Goal: Communication & Community: Answer question/provide support

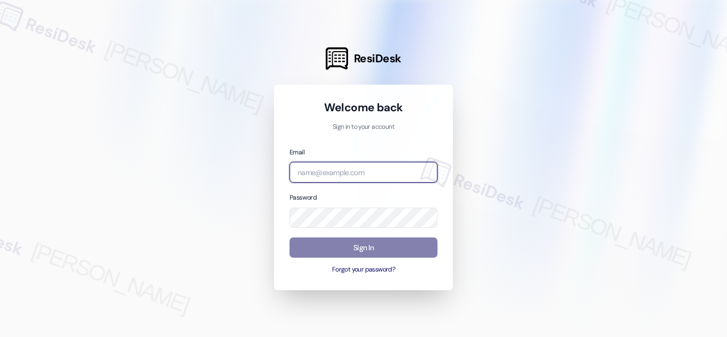
click at [355, 170] on input "email" at bounding box center [364, 172] width 148 height 21
type input "automated-surveys-twelve_rivers_management-[PERSON_NAME].acueza@twelve_rivers_[…"
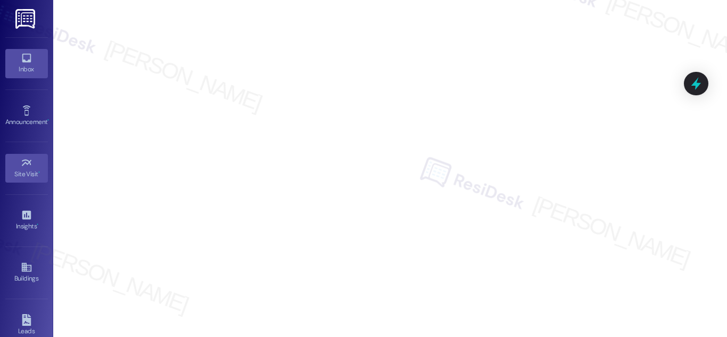
click at [44, 55] on link "Inbox" at bounding box center [26, 63] width 43 height 29
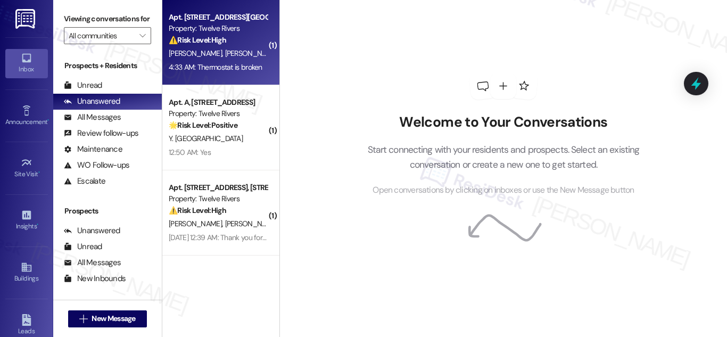
click at [208, 44] on strong "⚠️ Risk Level: High" at bounding box center [198, 40] width 58 height 10
click at [229, 42] on div "⚠️ Risk Level: High The resident reports a broken thermostat. This is an urgent…" at bounding box center [218, 40] width 99 height 11
click at [203, 18] on div "Apt. [STREET_ADDRESS][GEOGRAPHIC_DATA][PERSON_NAME], [STREET_ADDRESS][PERSON_NA…" at bounding box center [218, 17] width 99 height 11
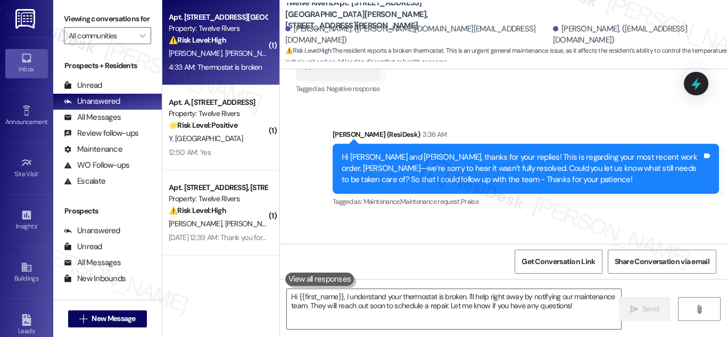
scroll to position [532, 0]
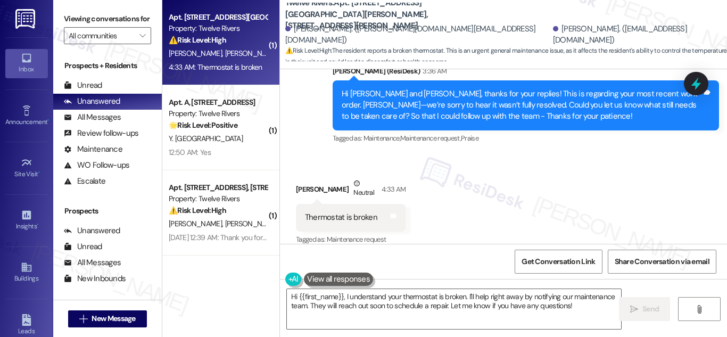
click at [309, 125] on div "Sent via SMS [PERSON_NAME] (ResiDesk) 3:36 AM Hi [PERSON_NAME] and [PERSON_NAME…" at bounding box center [503, 98] width 447 height 113
click at [302, 125] on div "Sent via SMS [PERSON_NAME] (ResiDesk) 3:36 AM Hi [PERSON_NAME] and [PERSON_NAME…" at bounding box center [503, 98] width 447 height 113
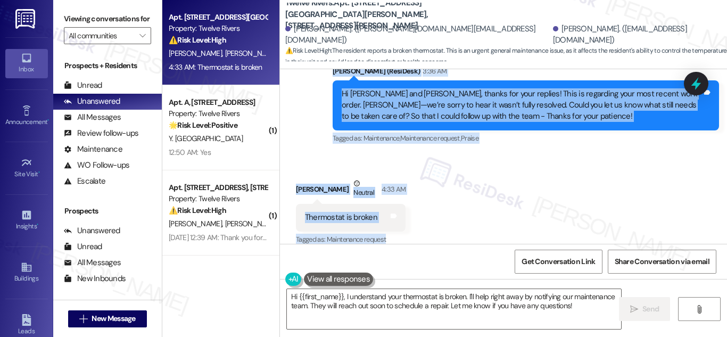
scroll to position [532, 0]
drag, startPoint x: 339, startPoint y: 116, endPoint x: 444, endPoint y: 233, distance: 156.9
click at [444, 235] on div "WO Opened request: no description [DATE] 8:00 AM Status : Completed Priority : …" at bounding box center [503, 156] width 447 height 175
copy div "Lo Ipsum D. sit Ametconsect A.! E's doeiusmo te in utla etdolo magn aliqu. Eni …"
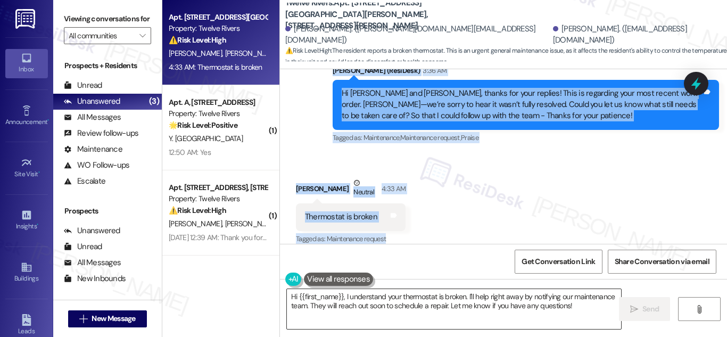
click at [401, 294] on textarea "Hi {{first_name}}, I understand your thermostat is broken. I'll help right away…" at bounding box center [454, 309] width 334 height 40
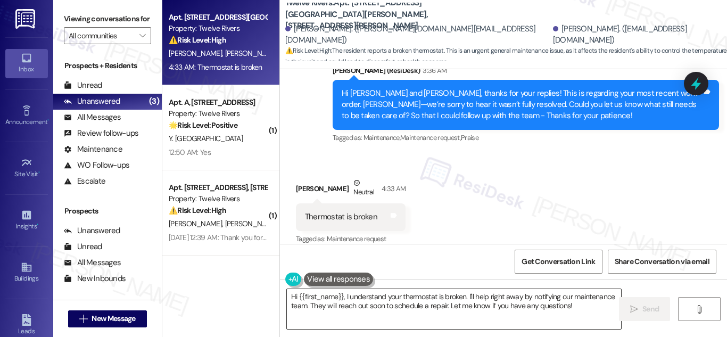
click at [401, 294] on textarea "Hi {{first_name}}, I understand your thermostat is broken. I'll help right away…" at bounding box center [454, 309] width 334 height 40
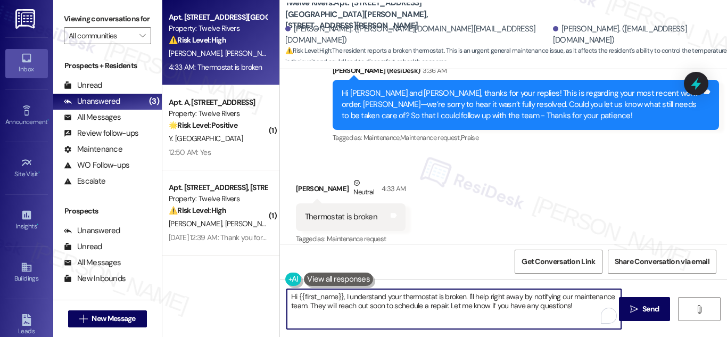
click at [401, 294] on textarea "Hi {{first_name}}, I understand your thermostat is broken. I'll help right away…" at bounding box center [454, 309] width 334 height 40
paste textarea "Thanks for the update, [PERSON_NAME]! We’re sorry to hear the thermostat’s stil…"
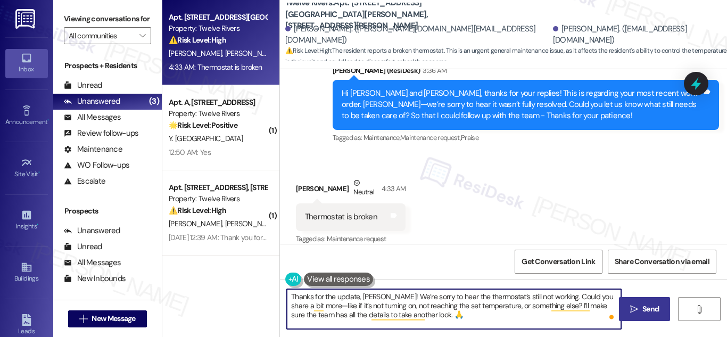
type textarea "Thanks for the update, [PERSON_NAME]! We’re sorry to hear the thermostat’s stil…"
click at [643, 309] on span "Send" at bounding box center [651, 309] width 17 height 11
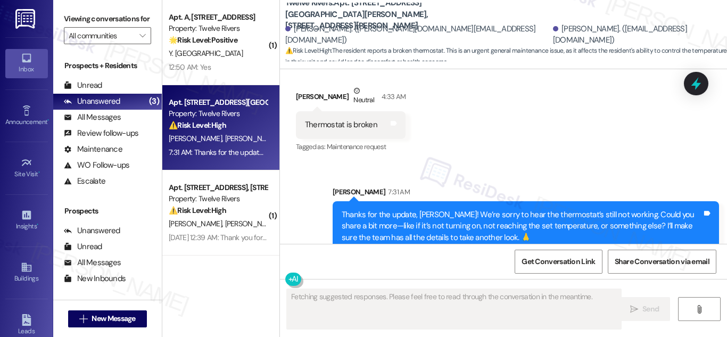
scroll to position [629, 0]
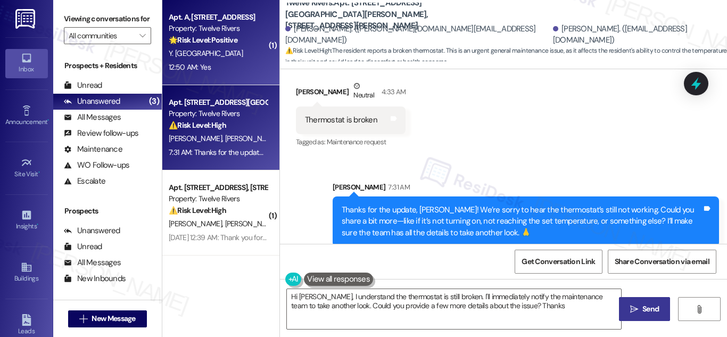
type textarea "Hi [PERSON_NAME], I understand the thermostat is still broken. I'll immediately…"
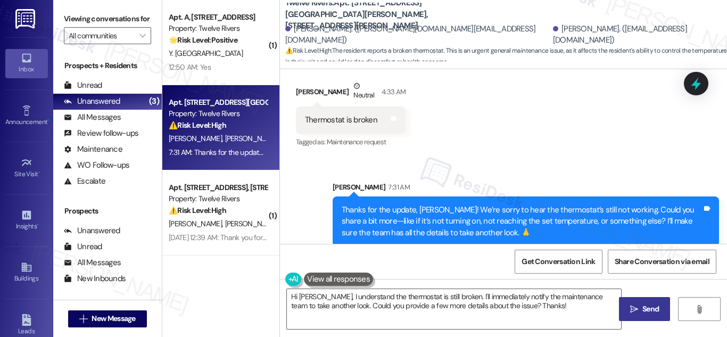
click at [210, 165] on div "Apt. [STREET_ADDRESS][GEOGRAPHIC_DATA][PERSON_NAME] A, [STREET_ADDRESS][PERSON_…" at bounding box center [220, 127] width 117 height 85
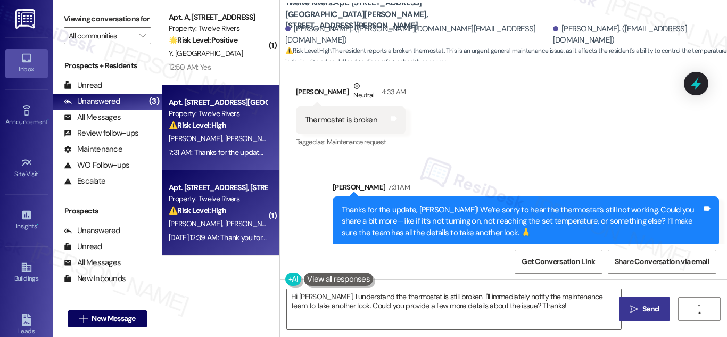
click at [217, 191] on div "Apt. [STREET_ADDRESS], [STREET_ADDRESS]" at bounding box center [218, 187] width 99 height 11
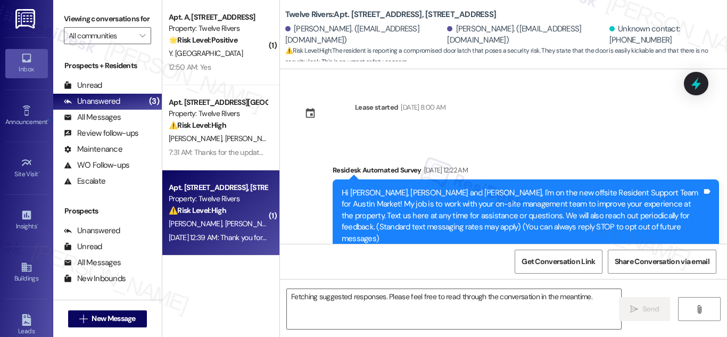
scroll to position [14468, 0]
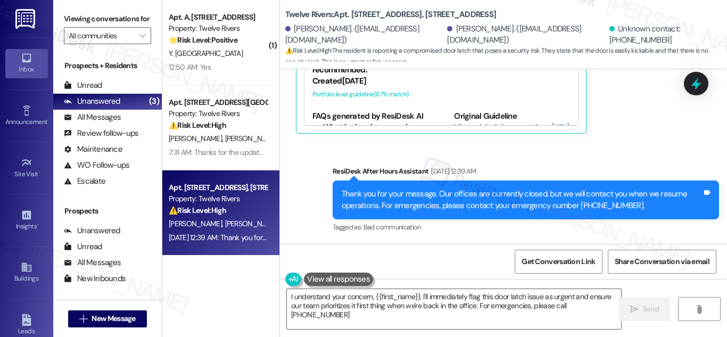
type textarea "I understand your concern, {{first_name}}. I'll immediately flag this door latc…"
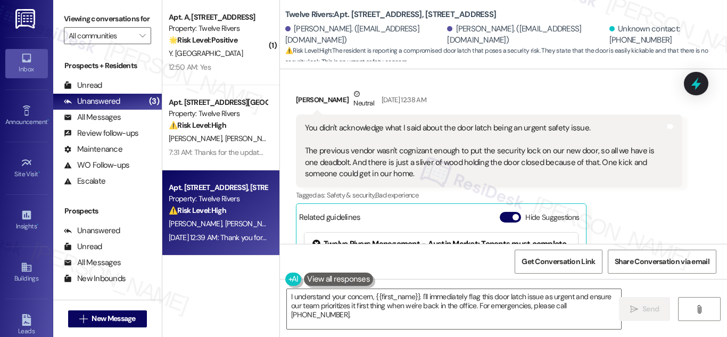
scroll to position [14255, 0]
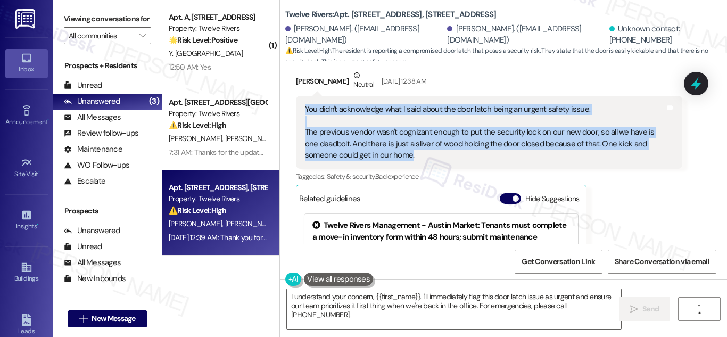
drag, startPoint x: 383, startPoint y: 156, endPoint x: 299, endPoint y: 111, distance: 95.5
click at [299, 111] on div "You didn't acknowledge what I said about the door latch being an urgent safety …" at bounding box center [489, 132] width 387 height 73
copy div "You didn't acknowledge what I said about the door latch being an urgent safety …"
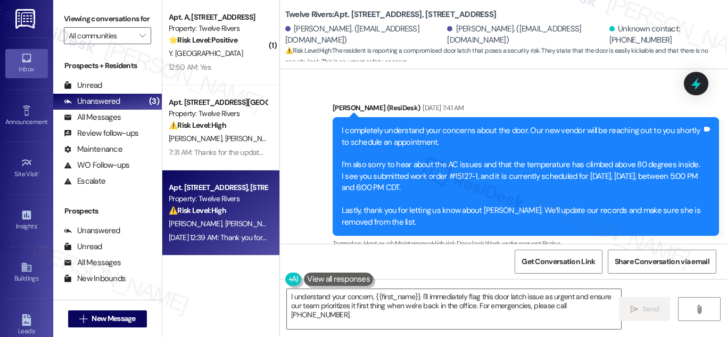
scroll to position [14042, 0]
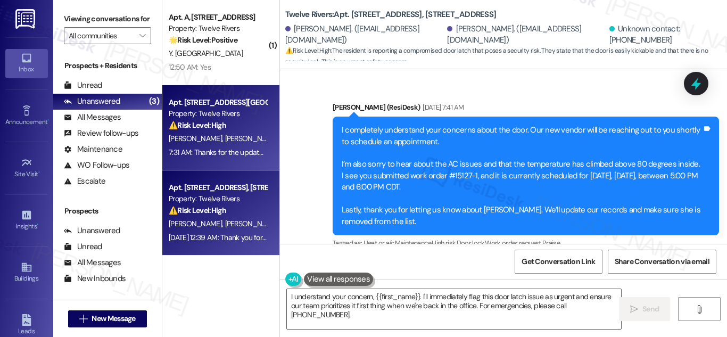
click at [222, 105] on div "Apt. [STREET_ADDRESS][GEOGRAPHIC_DATA][PERSON_NAME], [STREET_ADDRESS][PERSON_NA…" at bounding box center [218, 102] width 99 height 11
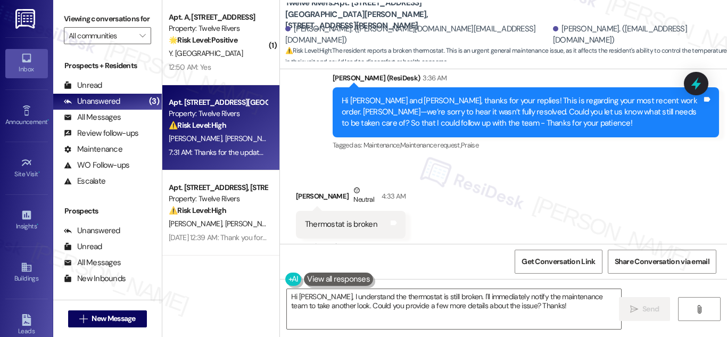
scroll to position [532, 0]
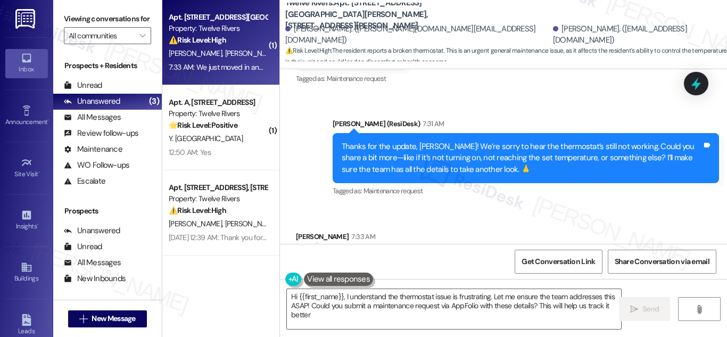
type textarea "Hi {{first_name}}, I understand the thermostat issue is frustrating. Let me ens…"
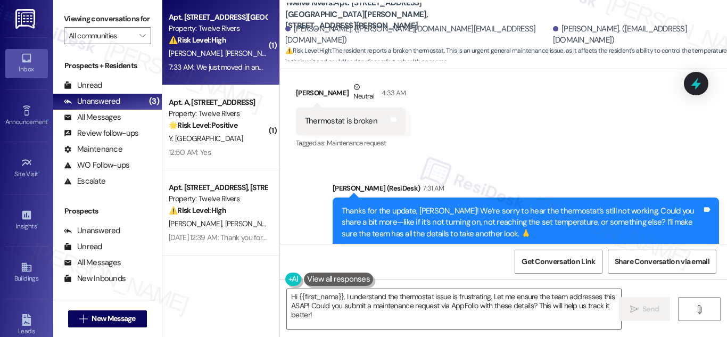
scroll to position [700, 0]
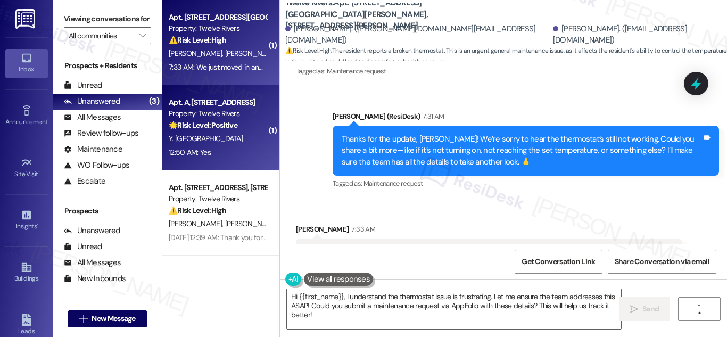
click at [204, 123] on strong "🌟 Risk Level: Positive" at bounding box center [203, 125] width 69 height 10
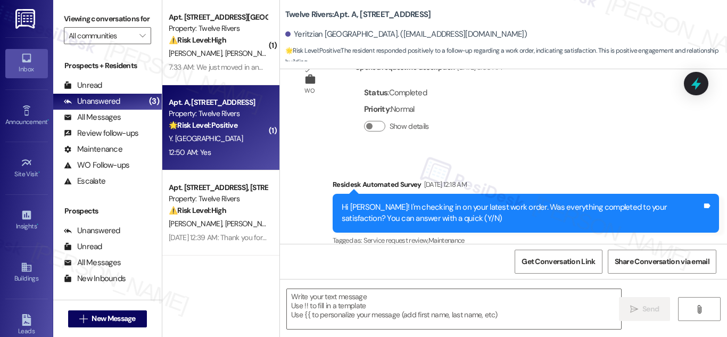
type textarea "Fetching suggested responses. Please feel free to read through the conversation…"
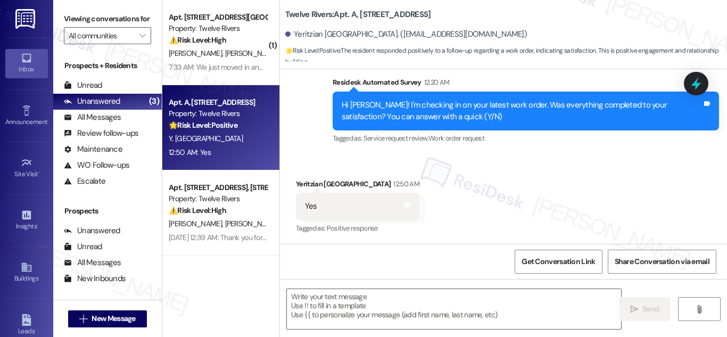
scroll to position [1137, 0]
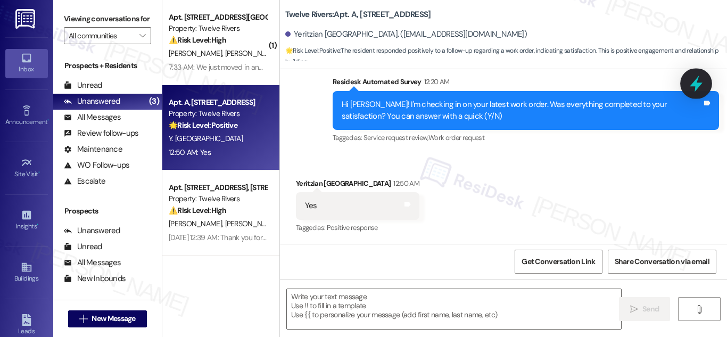
click at [696, 79] on icon at bounding box center [696, 84] width 18 height 18
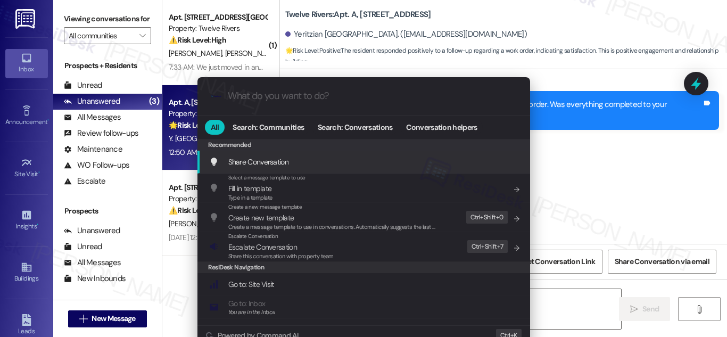
click at [269, 97] on input "What do you want to do?" at bounding box center [372, 96] width 289 height 11
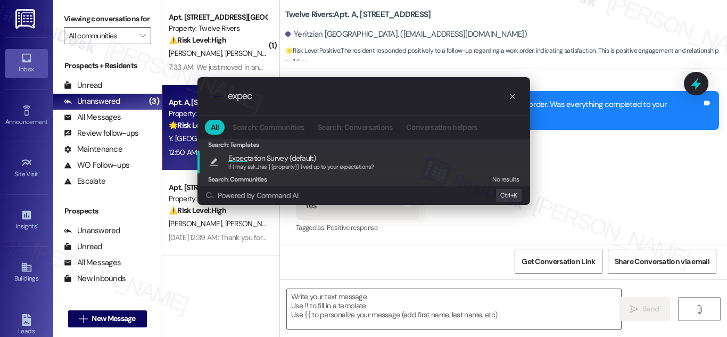
type input "expec"
click at [296, 156] on span "Expec tation Survey (default)" at bounding box center [271, 158] width 87 height 12
type textarea "If I may ask...has {{property}} lived up to your expectations?"
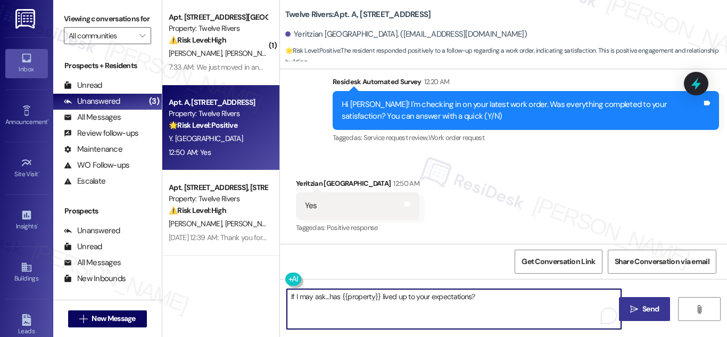
click at [644, 306] on span "Send" at bounding box center [651, 309] width 17 height 11
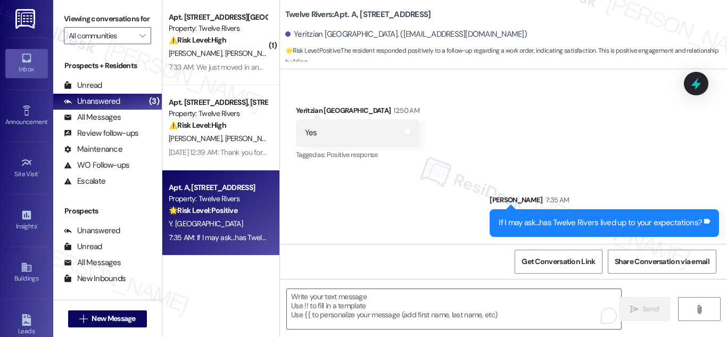
scroll to position [1212, 0]
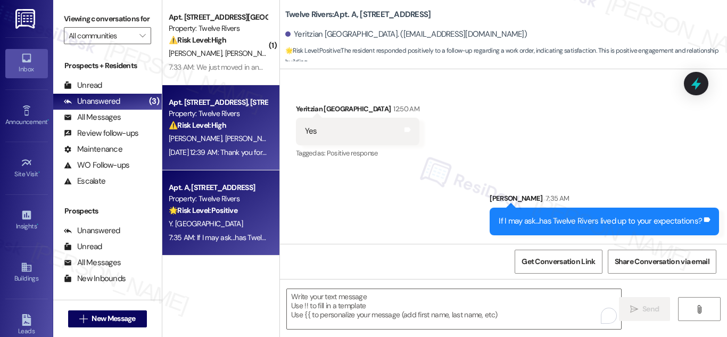
click at [193, 113] on div "Property: Twelve Rivers" at bounding box center [218, 113] width 99 height 11
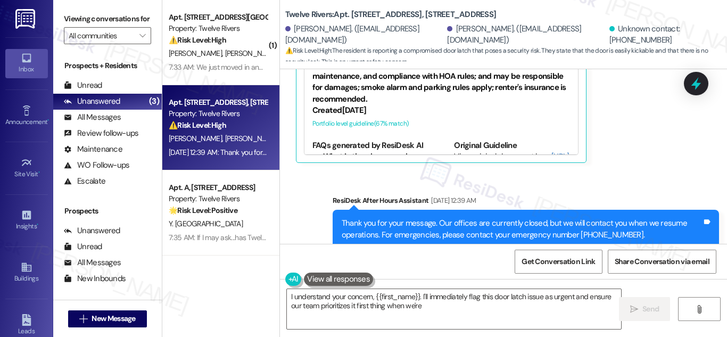
scroll to position [14468, 0]
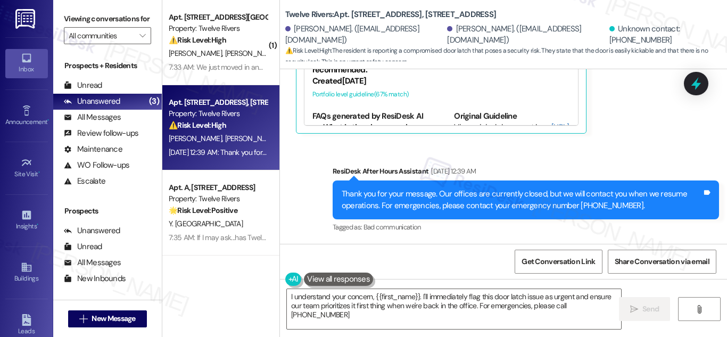
type textarea "I understand your concern, {{first_name}}. I'll immediately flag this door latc…"
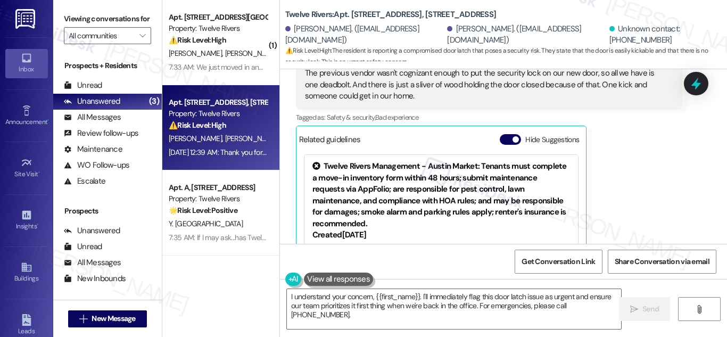
scroll to position [14255, 0]
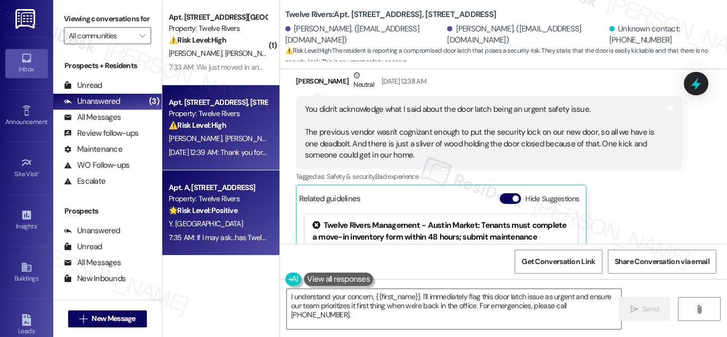
click at [229, 203] on div "Property: Twelve Rivers" at bounding box center [218, 198] width 99 height 11
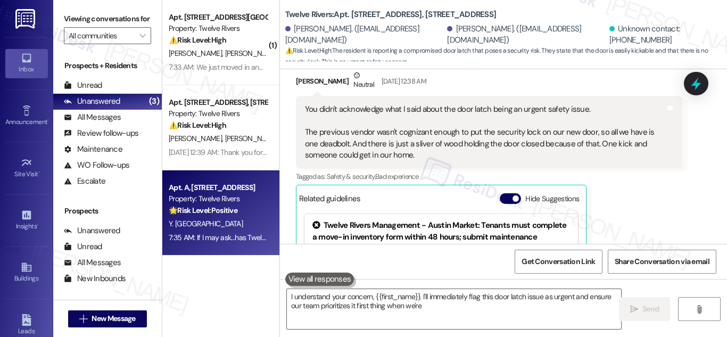
type textarea "I understand your concern, {{first_name}}. I'll immediately flag this door latc…"
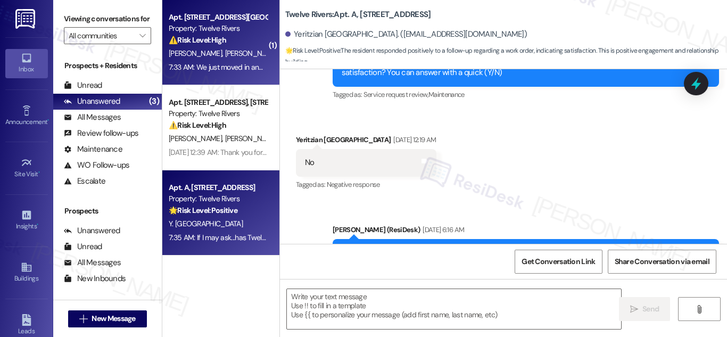
type textarea "Fetching suggested responses. Please feel free to read through the conversation…"
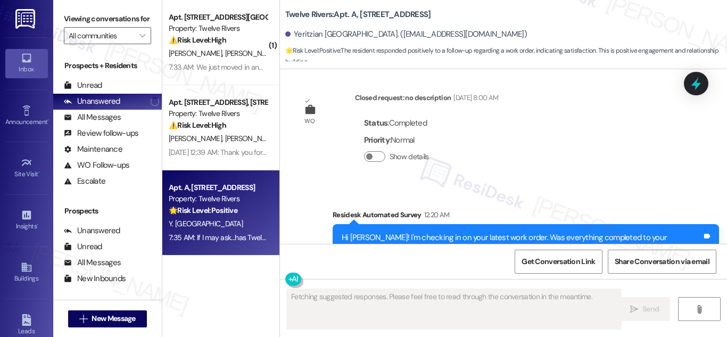
scroll to position [1137, 0]
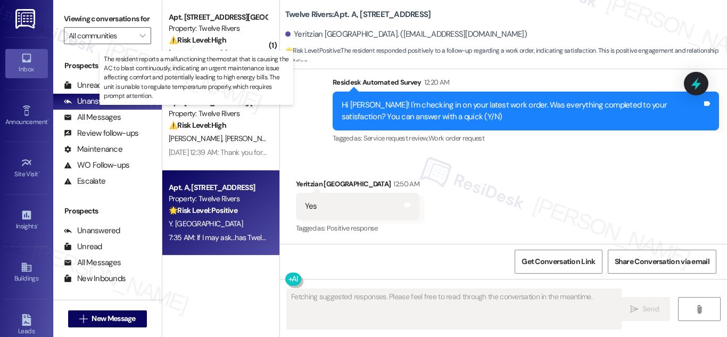
click at [220, 41] on strong "⚠️ Risk Level: High" at bounding box center [198, 40] width 58 height 10
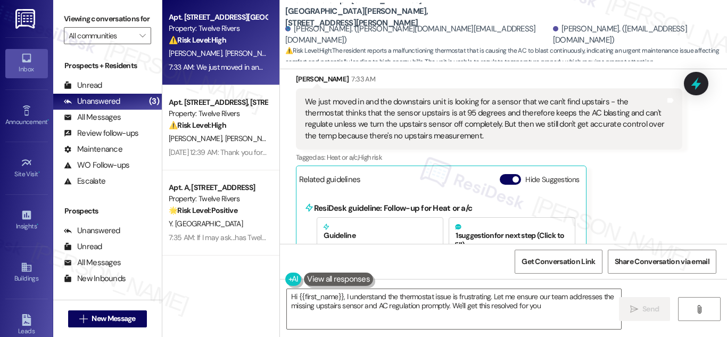
type textarea "Hi {{first_name}}, I understand the thermostat issue is frustrating. Let me ens…"
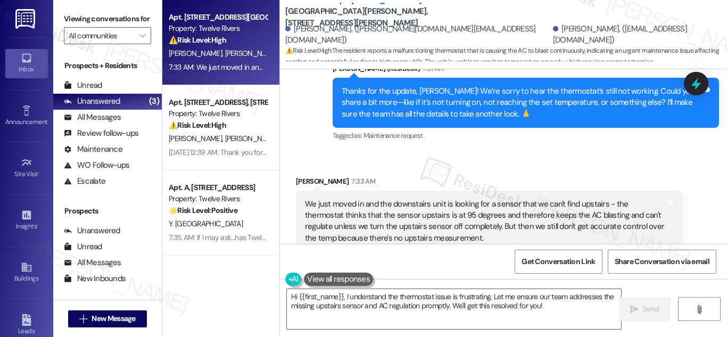
scroll to position [747, 0]
